Goal: Find specific page/section: Find specific page/section

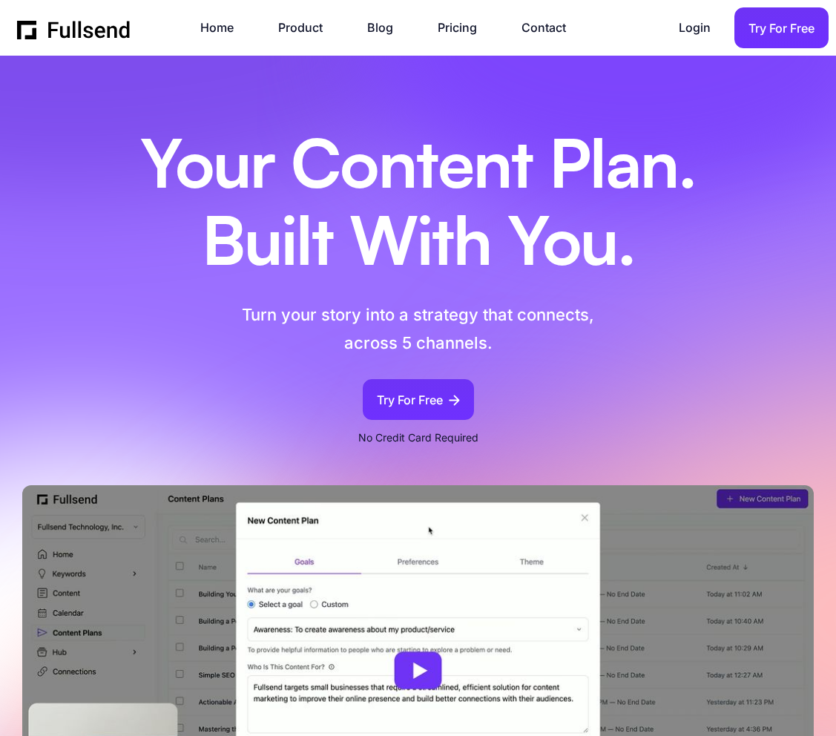
click at [697, 269] on h1 "Your Content Plan. Built With You." at bounding box center [418, 207] width 630 height 154
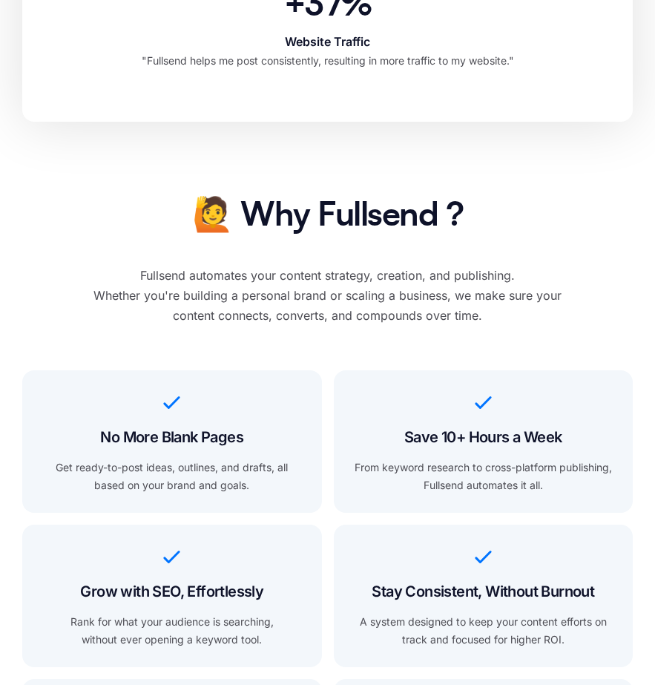
scroll to position [1374, 0]
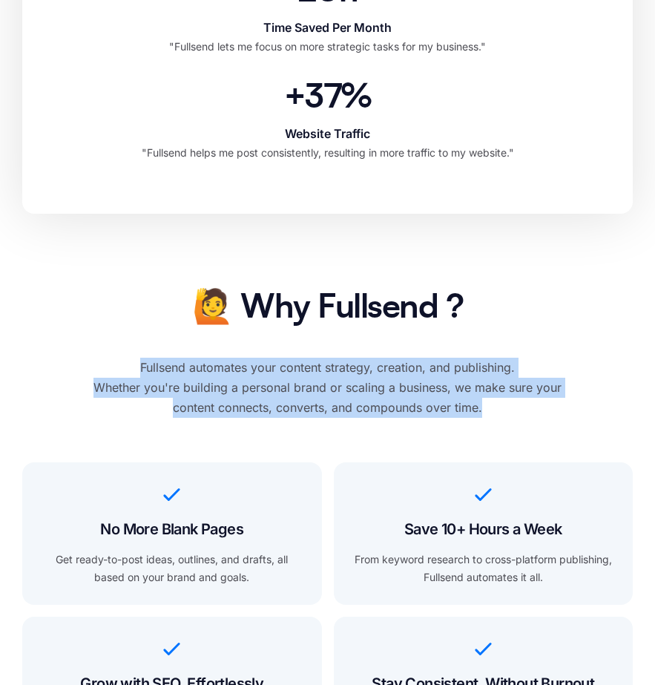
drag, startPoint x: 500, startPoint y: 423, endPoint x: 140, endPoint y: 392, distance: 361.0
click at [140, 392] on div "Fullsend automates your content strategy, creation, and publishing. Whether you…" at bounding box center [327, 388] width 503 height 61
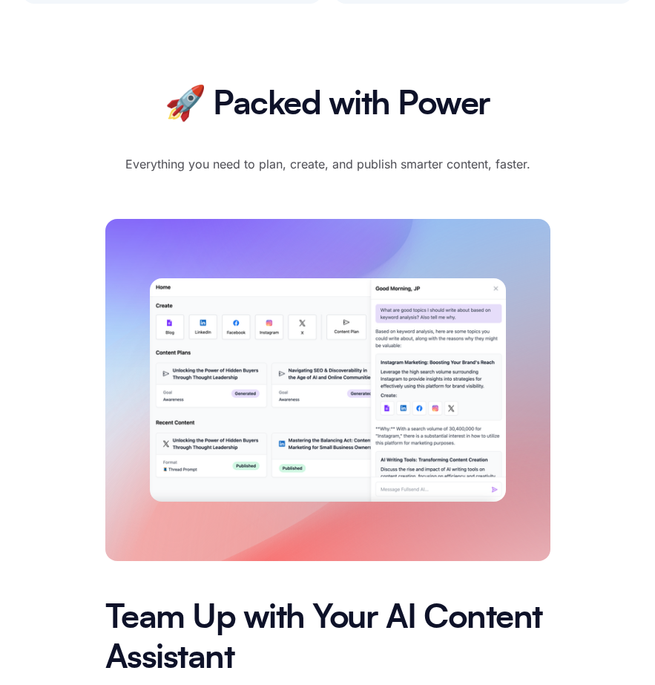
scroll to position [2342, 0]
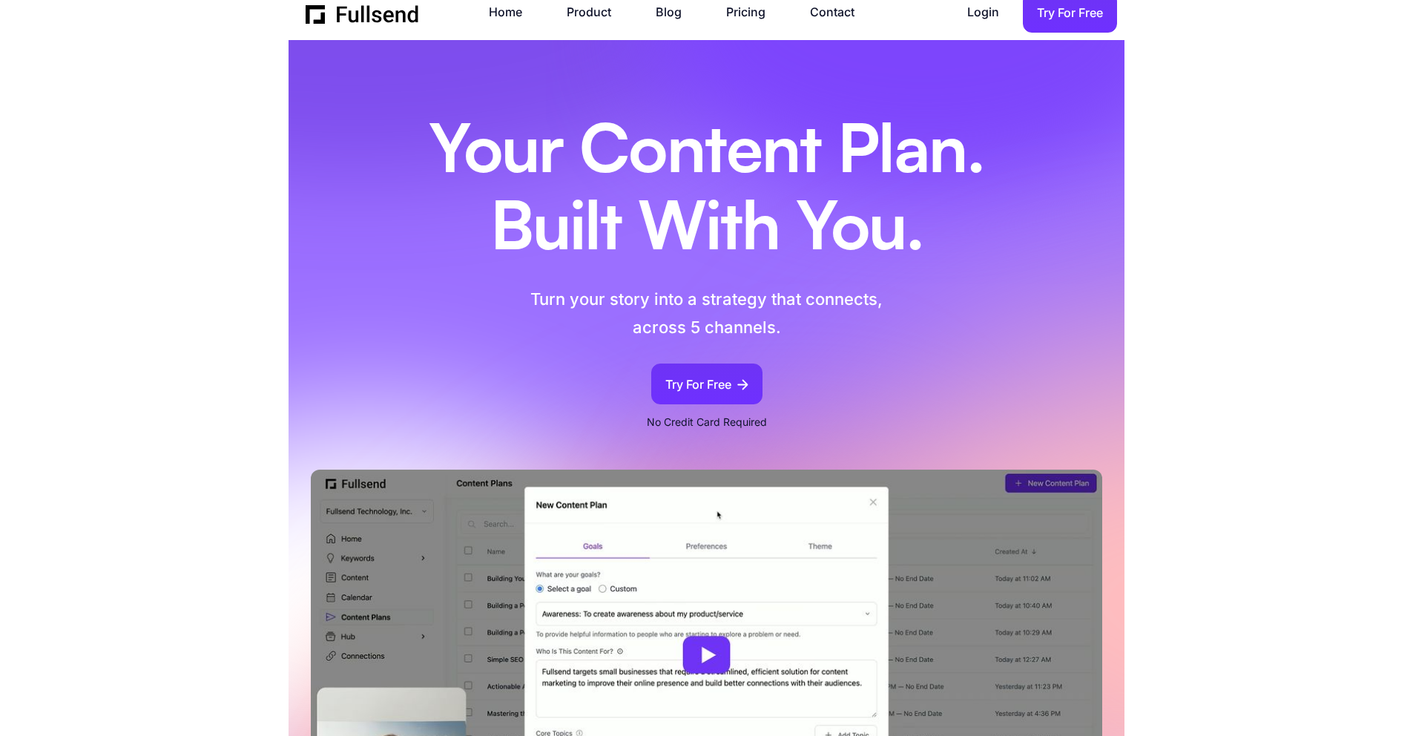
scroll to position [0, 0]
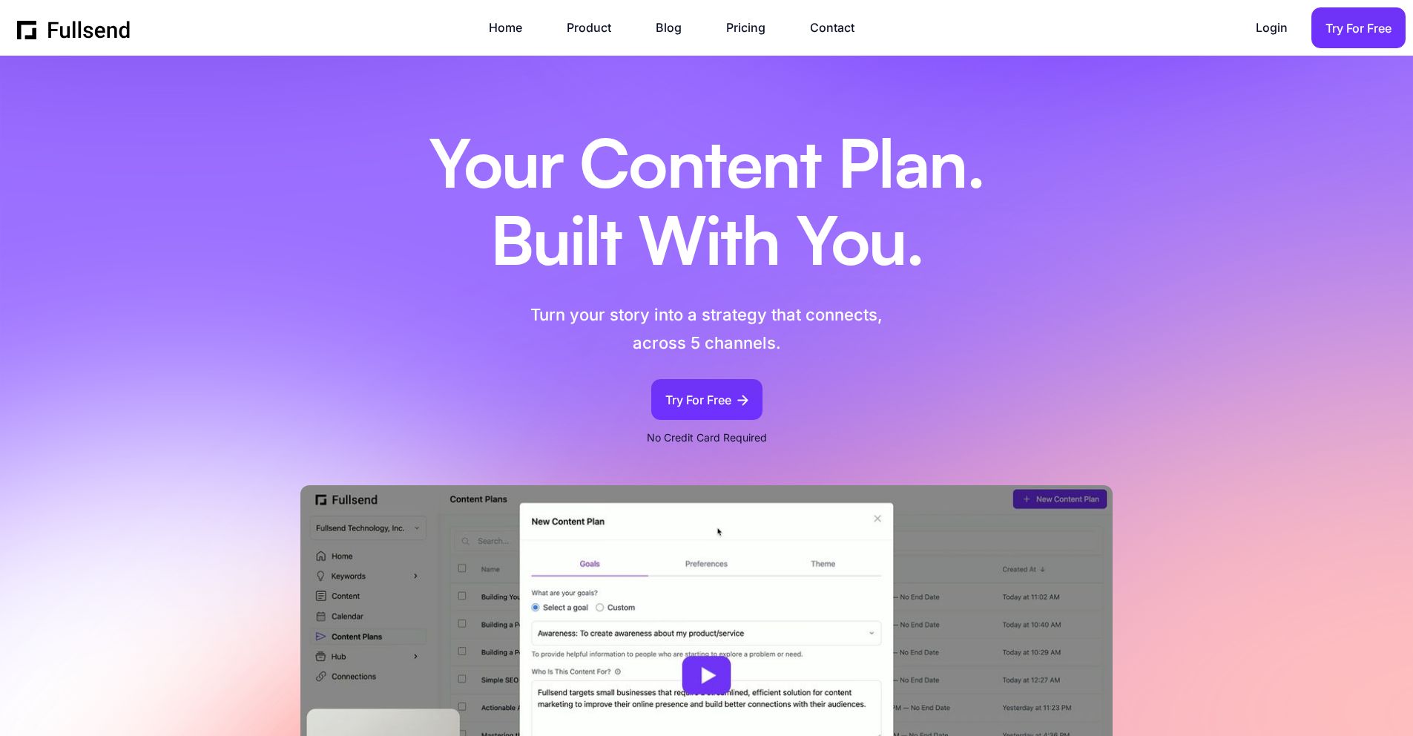
click at [835, 168] on div "Your Content Plan. Built With You. Turn your story into a strategy that connect…" at bounding box center [706, 482] width 961 height 765
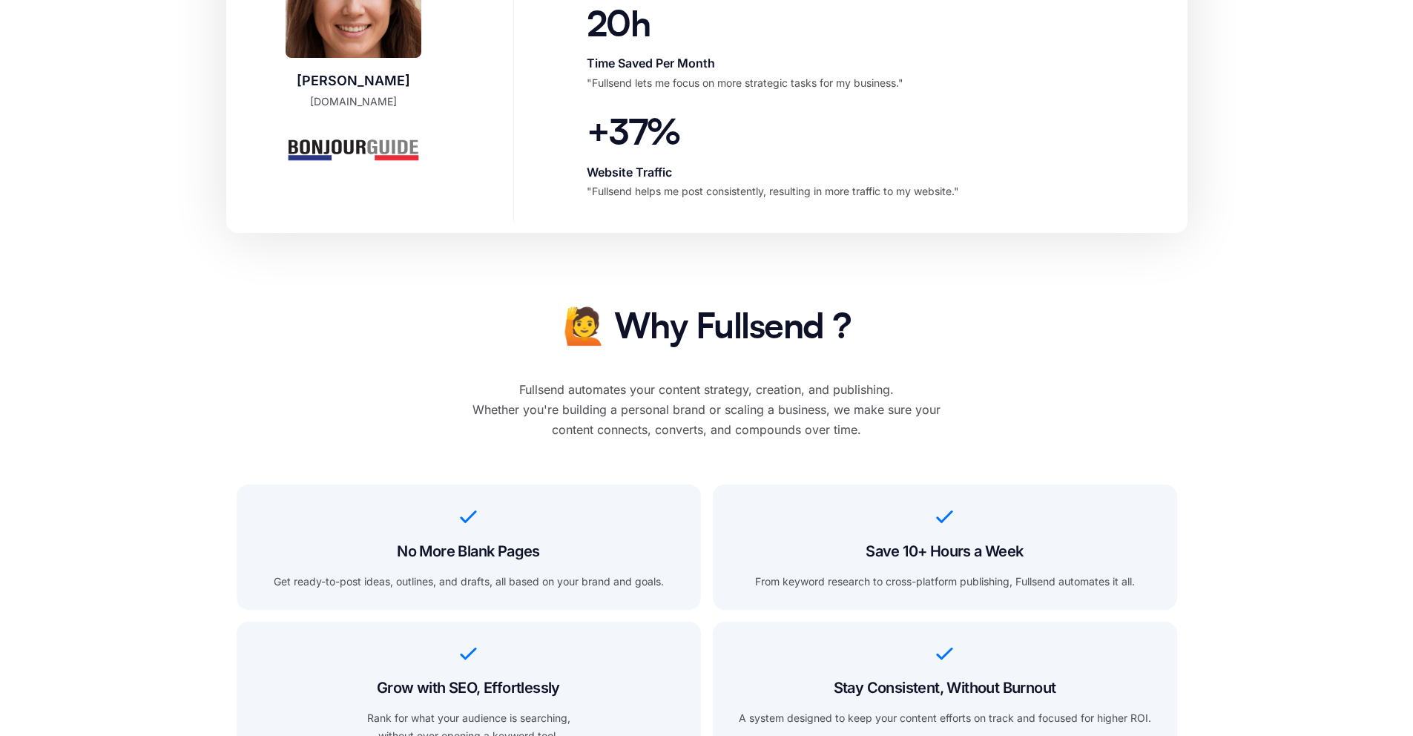
scroll to position [1216, 0]
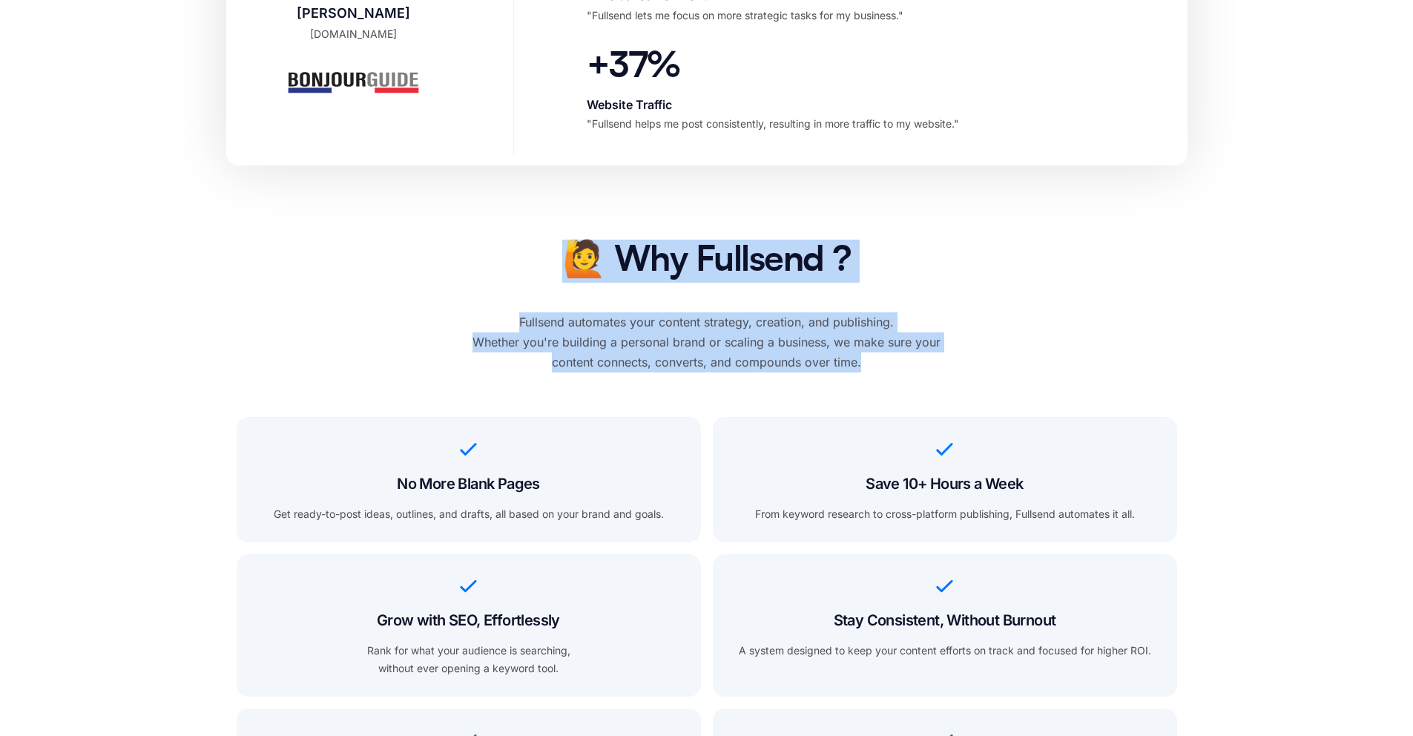
drag, startPoint x: 868, startPoint y: 358, endPoint x: 549, endPoint y: 253, distance: 335.7
click at [549, 253] on div "🙋 Why Fullsend ? Fullsend automates your content strategy, creation, and publis…" at bounding box center [706, 306] width 503 height 133
copy div "🙋 Why Fullsend ? Fullsend automates your content strategy, creation, and publis…"
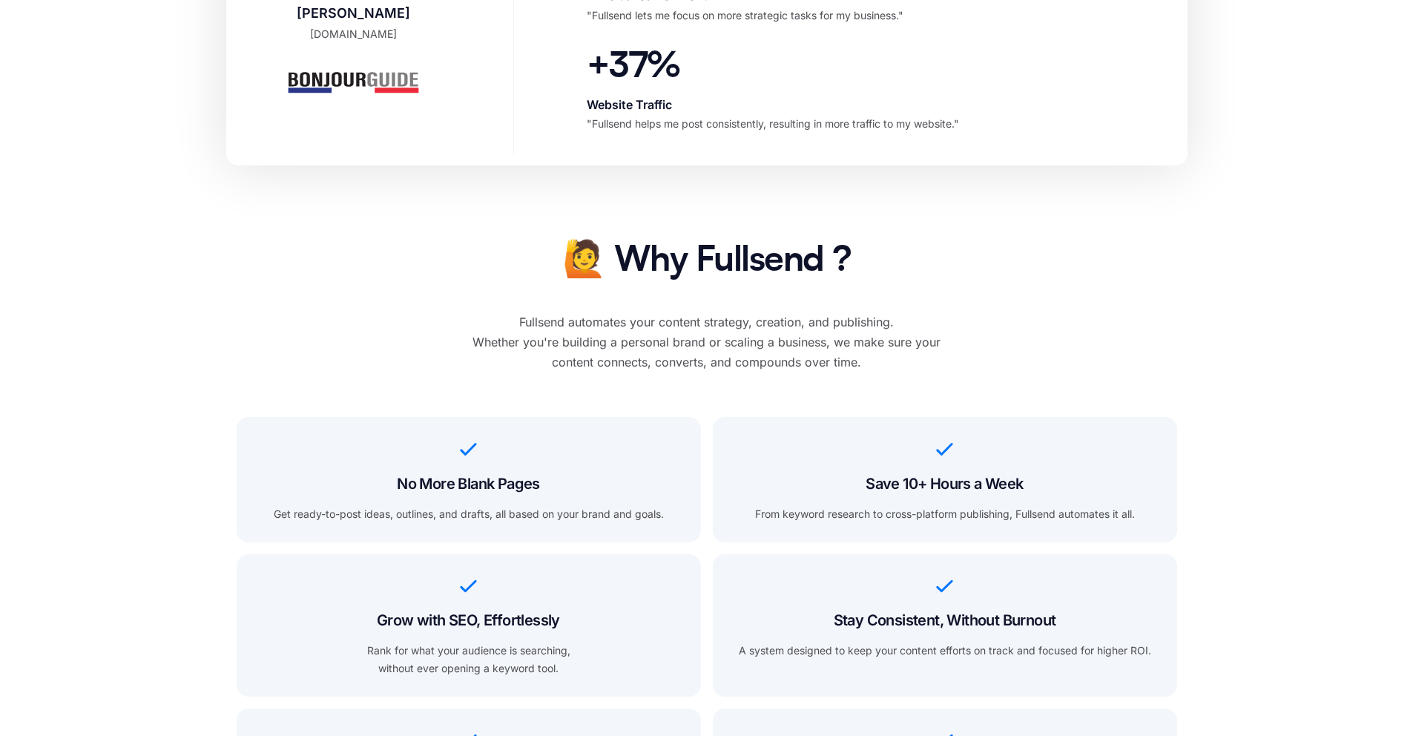
click at [835, 263] on div "🙋 Why Fullsend ? Fullsend automates your content strategy, creation, and publis…" at bounding box center [706, 306] width 503 height 133
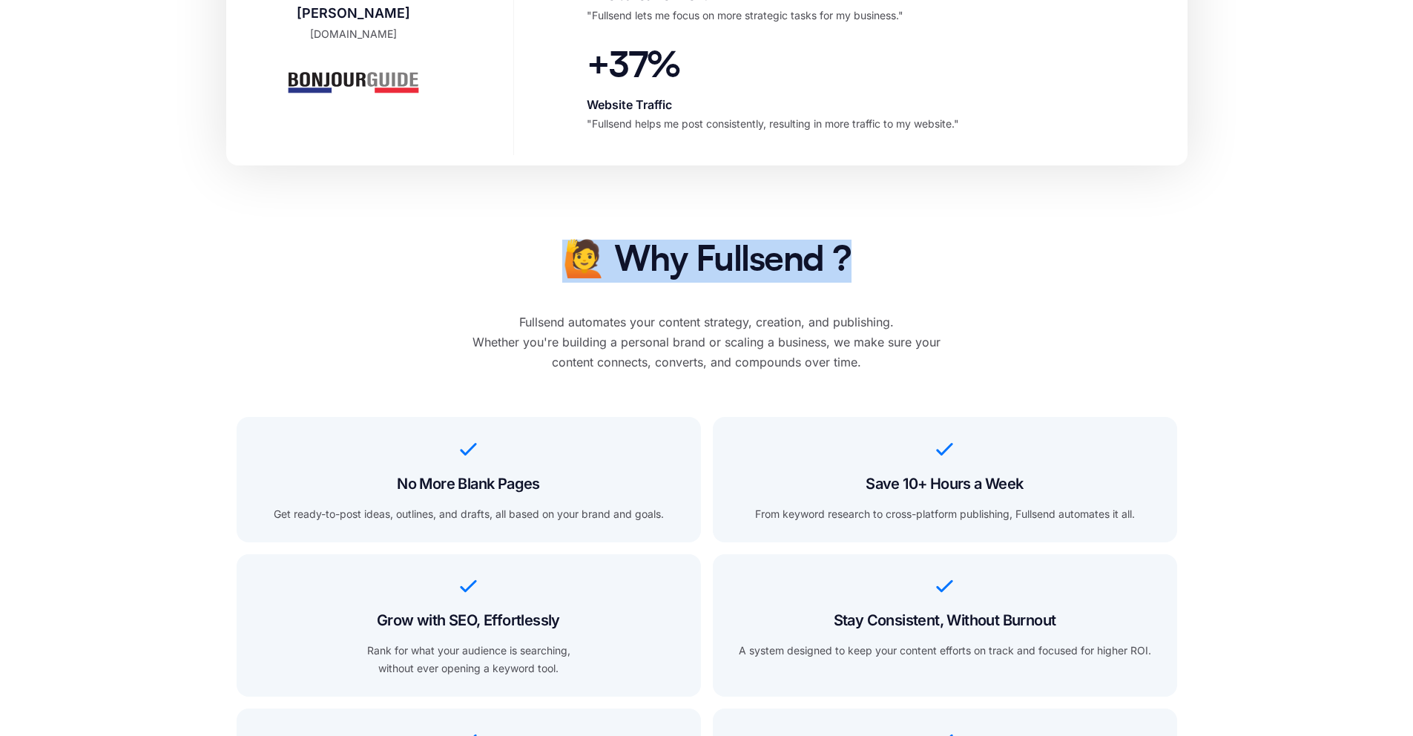
drag, startPoint x: 845, startPoint y: 264, endPoint x: 565, endPoint y: 269, distance: 279.7
click at [564, 269] on div "🙋 Why Fullsend ? Fullsend automates your content strategy, creation, and publis…" at bounding box center [706, 306] width 503 height 133
copy h2 "🙋 Why Fullsend ?"
click at [605, 328] on div "Fullsend automates your content strategy, creation, and publishing. Whether you…" at bounding box center [706, 342] width 503 height 61
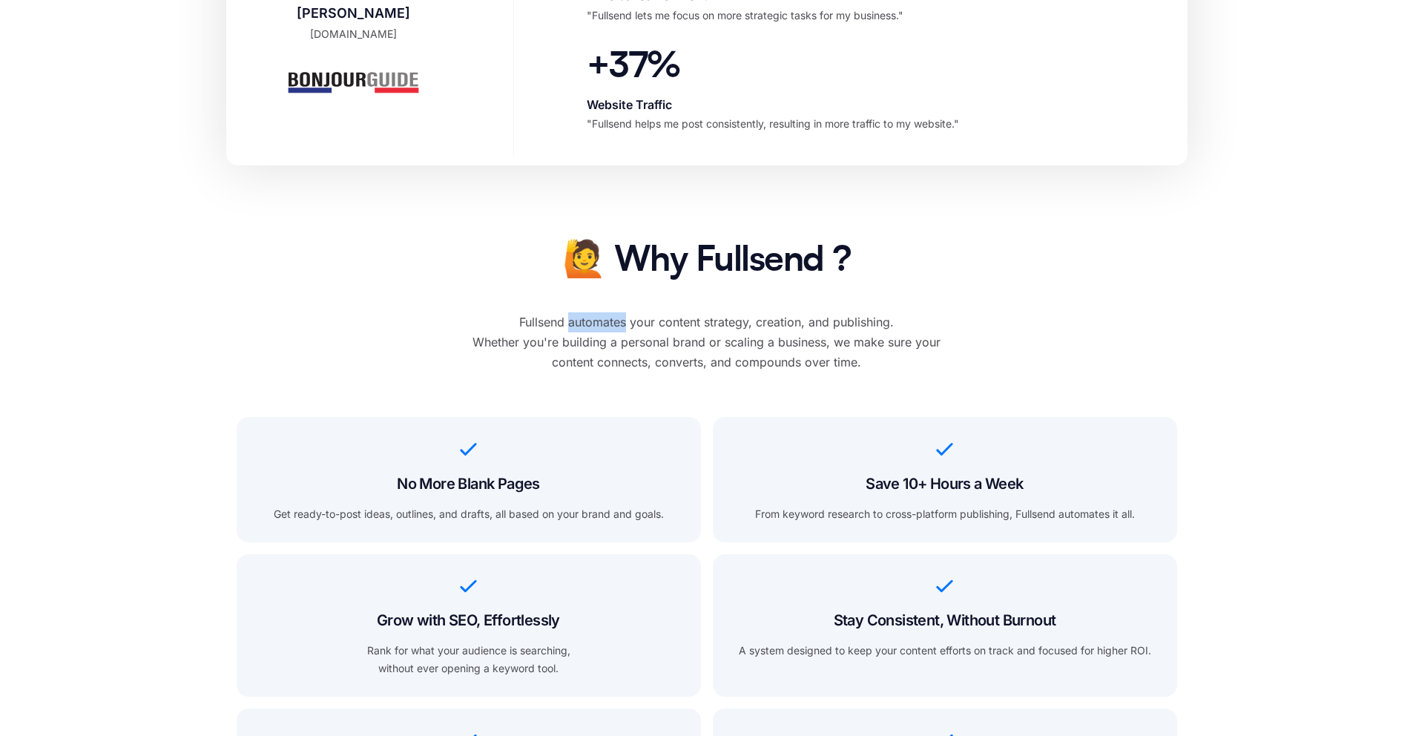
click at [605, 328] on div "Fullsend automates your content strategy, creation, and publishing. Whether you…" at bounding box center [706, 342] width 503 height 61
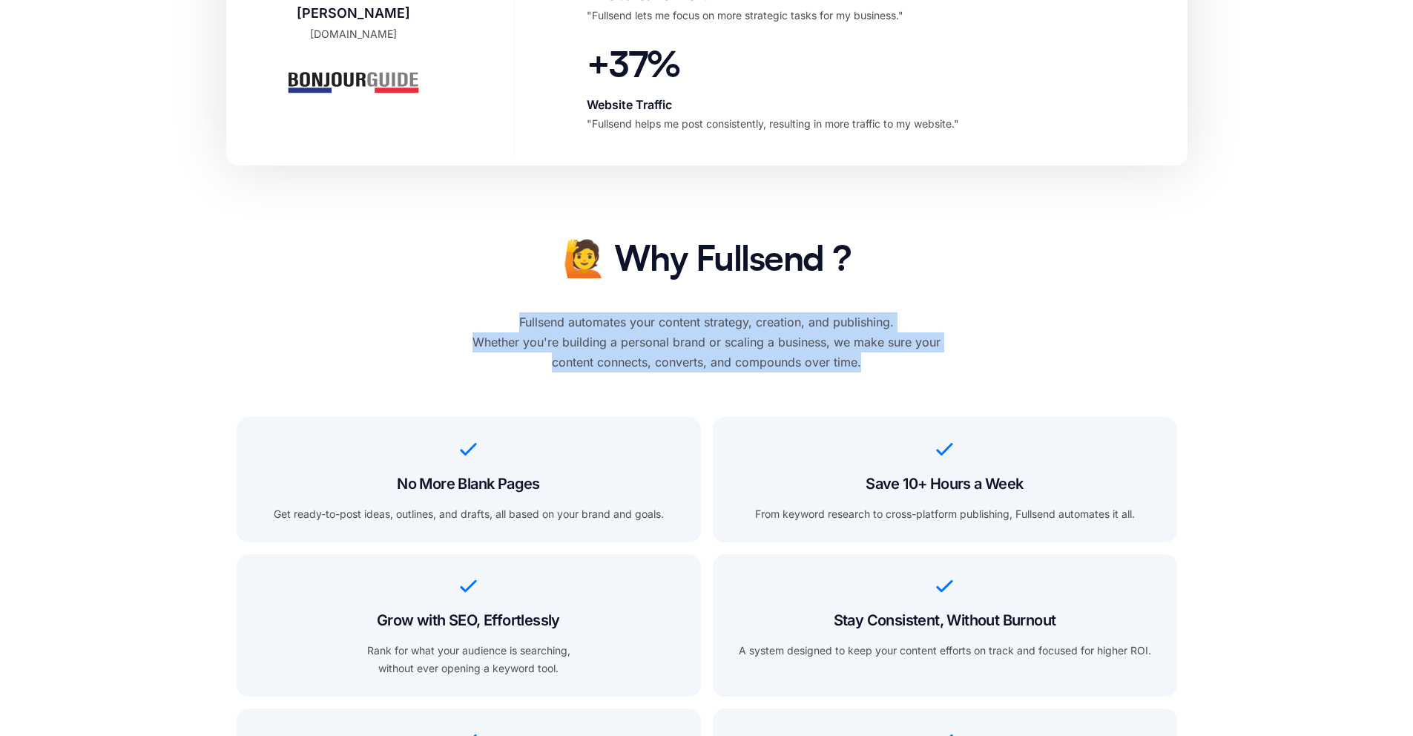
drag, startPoint x: 841, startPoint y: 363, endPoint x: 516, endPoint y: 312, distance: 328.9
click at [516, 312] on div "Fullsend automates your content strategy, creation, and publishing. Whether you…" at bounding box center [706, 342] width 503 height 61
copy div "Fullsend automates your content strategy, creation, and publishing. Whether you…"
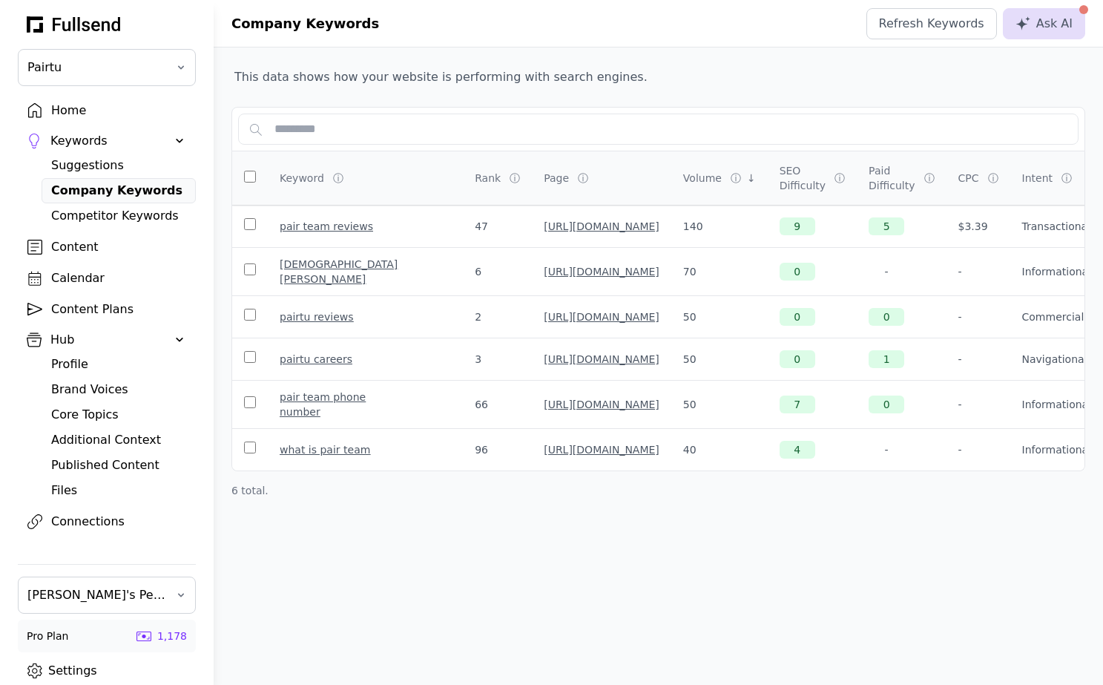
click at [87, 308] on div "Content Plans" at bounding box center [118, 309] width 135 height 18
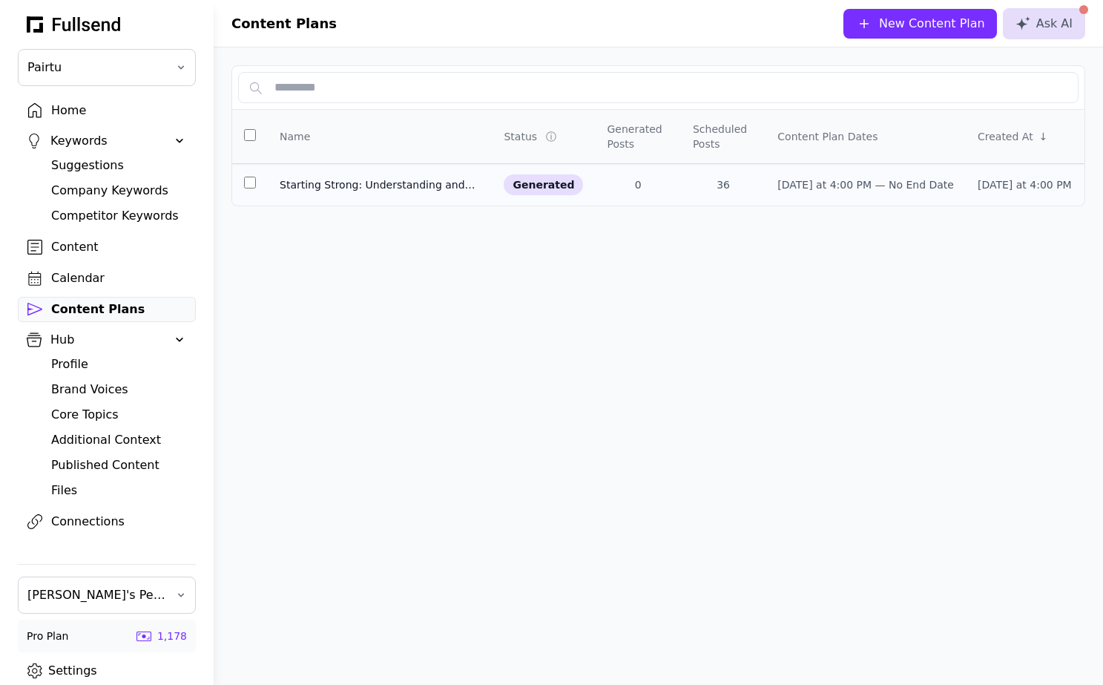
click at [408, 186] on div "Starting Strong: Understanding and Managing Your New Health Diagnosis" at bounding box center [380, 184] width 200 height 15
